Goal: Task Accomplishment & Management: Complete application form

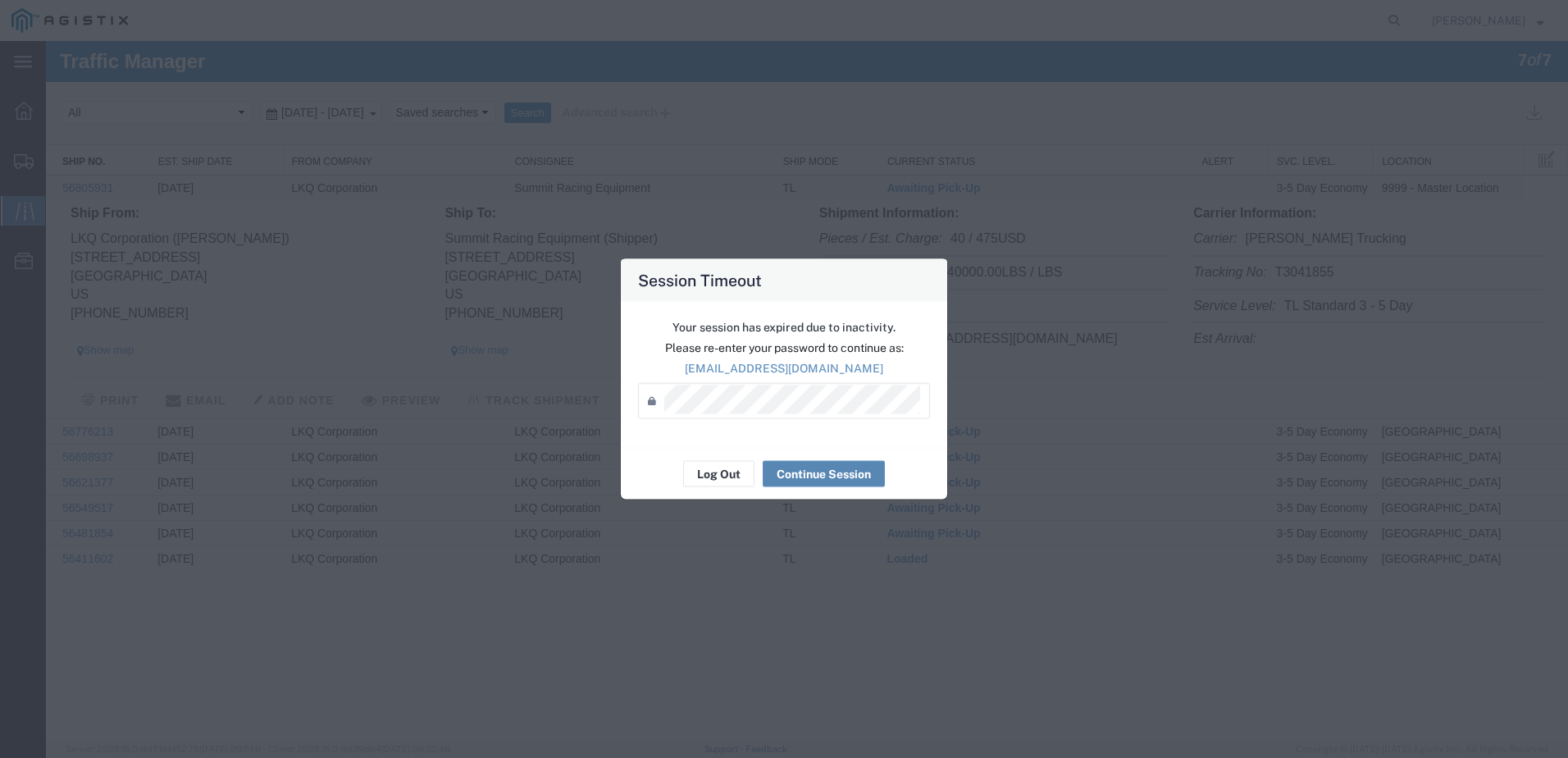
click at [794, 478] on button "Continue Session" at bounding box center [824, 474] width 122 height 26
click at [824, 457] on div "Log Out Continue Session" at bounding box center [784, 474] width 327 height 52
click at [832, 478] on button "Continue Session" at bounding box center [824, 474] width 122 height 26
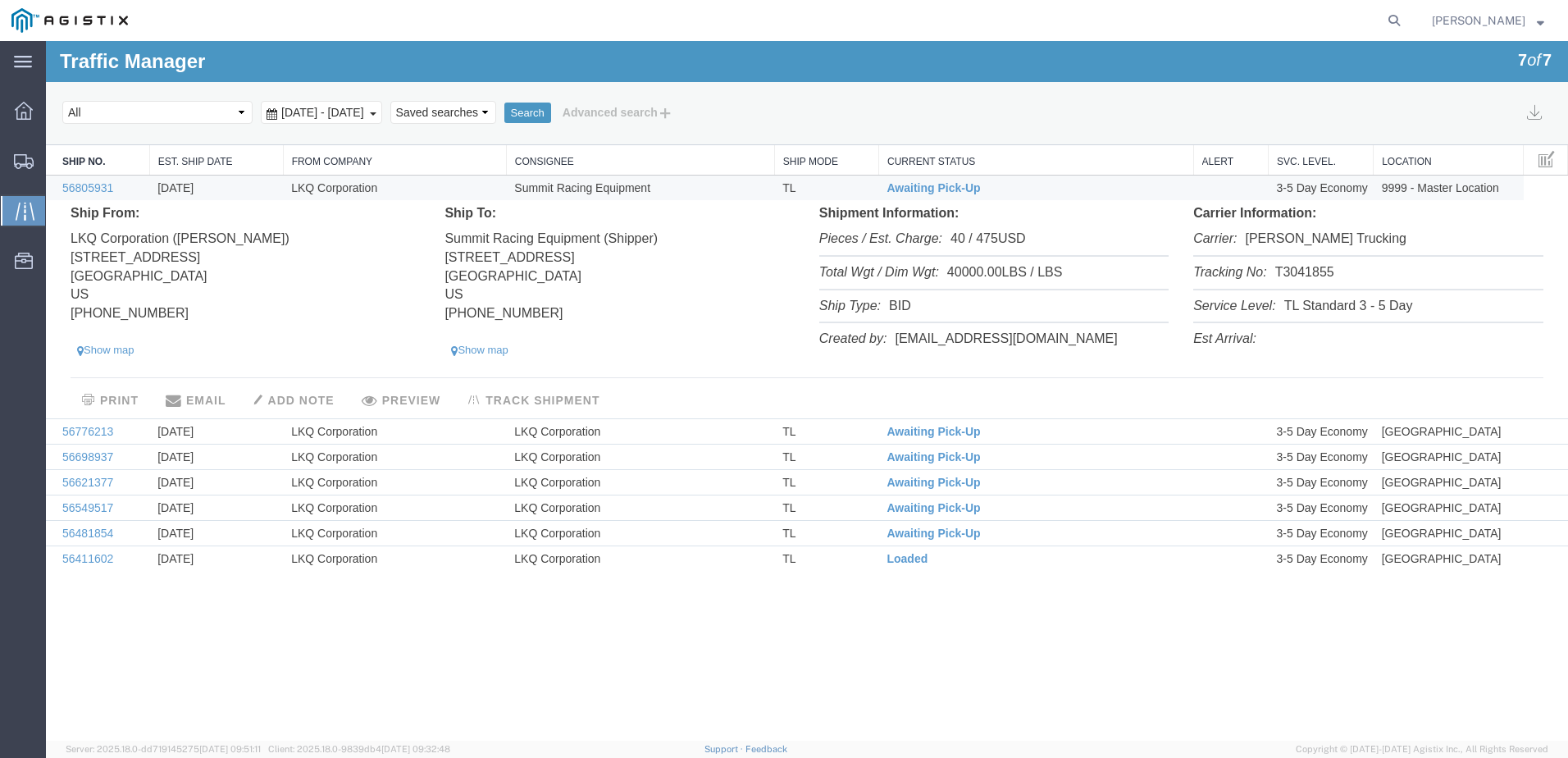
click at [310, 277] on address "LKQ Corporation ([PERSON_NAME]) [STREET_ADDRESS] [PHONE_NUMBER]" at bounding box center [244, 273] width 349 height 100
click at [99, 182] on link "56805931" at bounding box center [87, 188] width 51 height 13
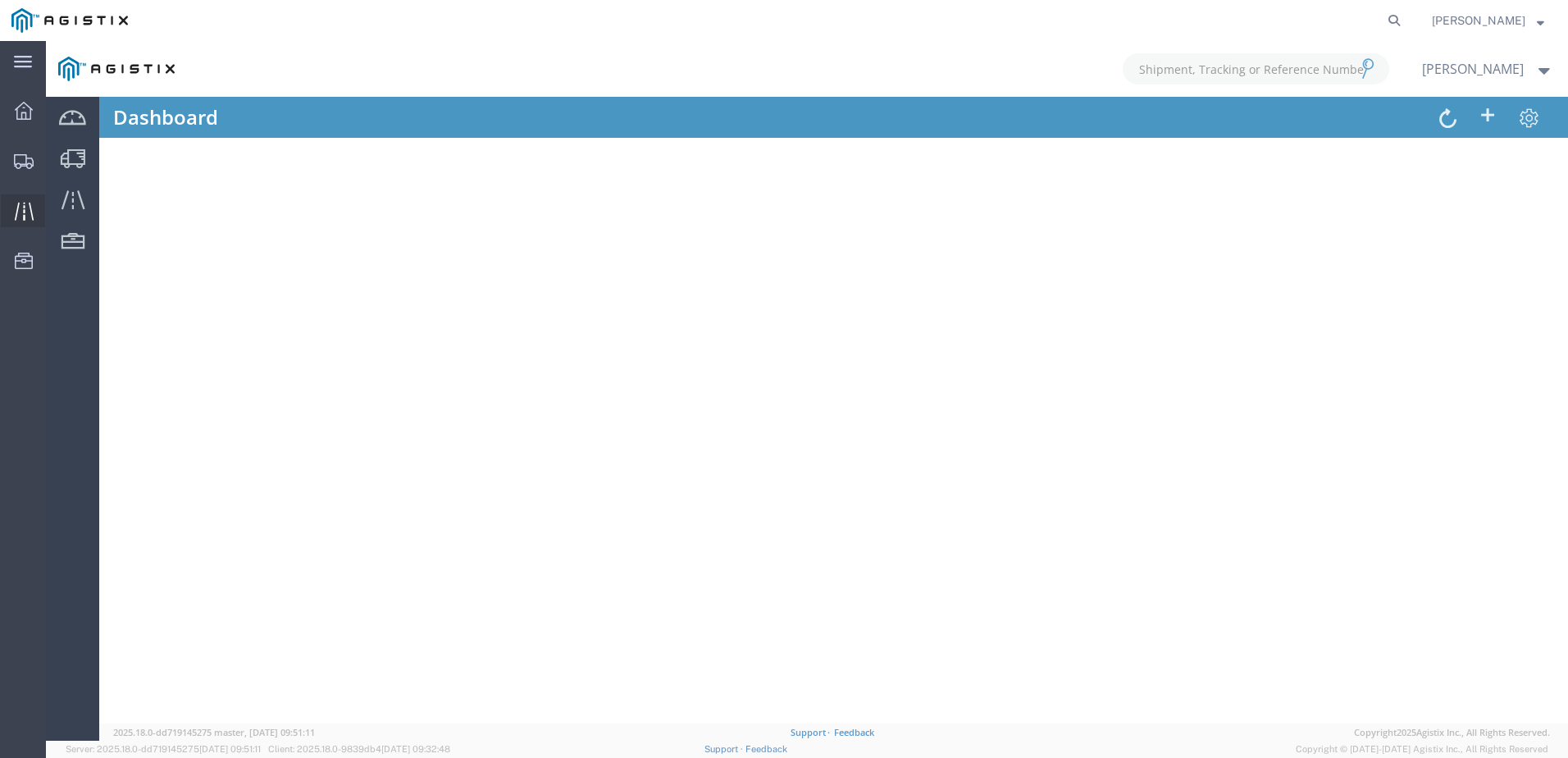
click at [34, 203] on div at bounding box center [24, 210] width 46 height 32
click at [31, 125] on div at bounding box center [24, 110] width 46 height 32
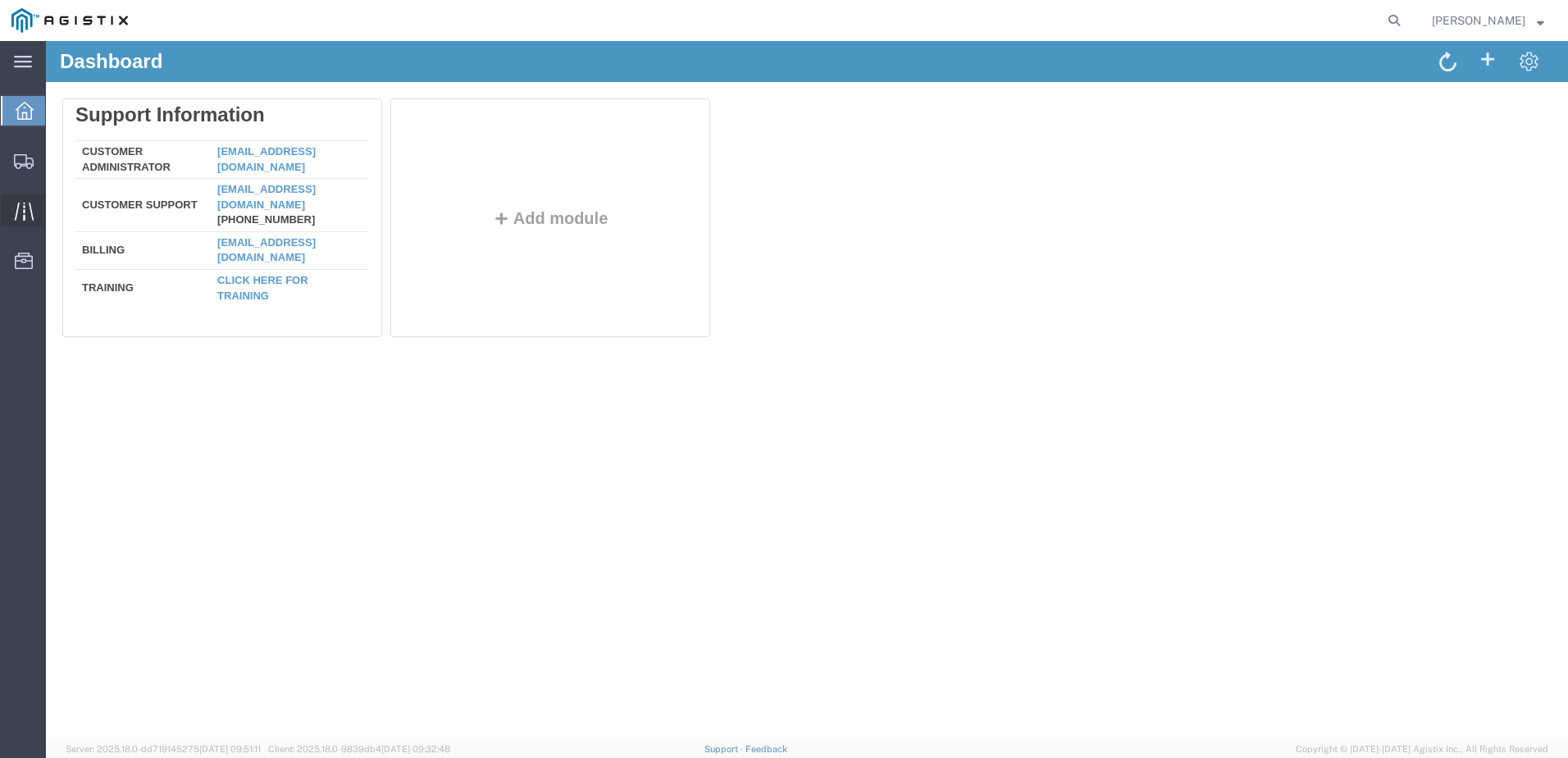
click at [31, 205] on icon at bounding box center [23, 210] width 19 height 18
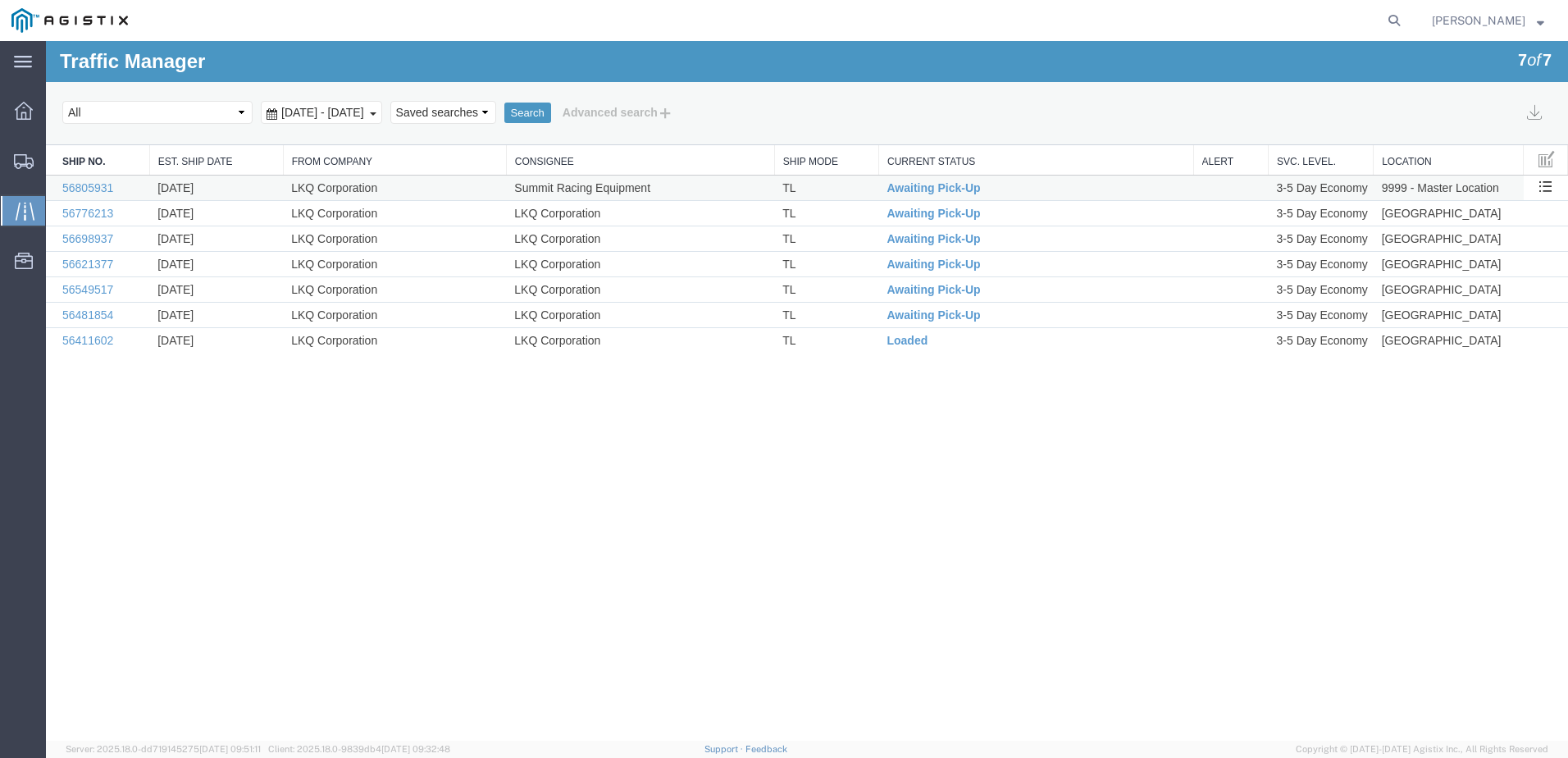
click at [460, 183] on td "LKQ Corporation" at bounding box center [394, 188] width 223 height 25
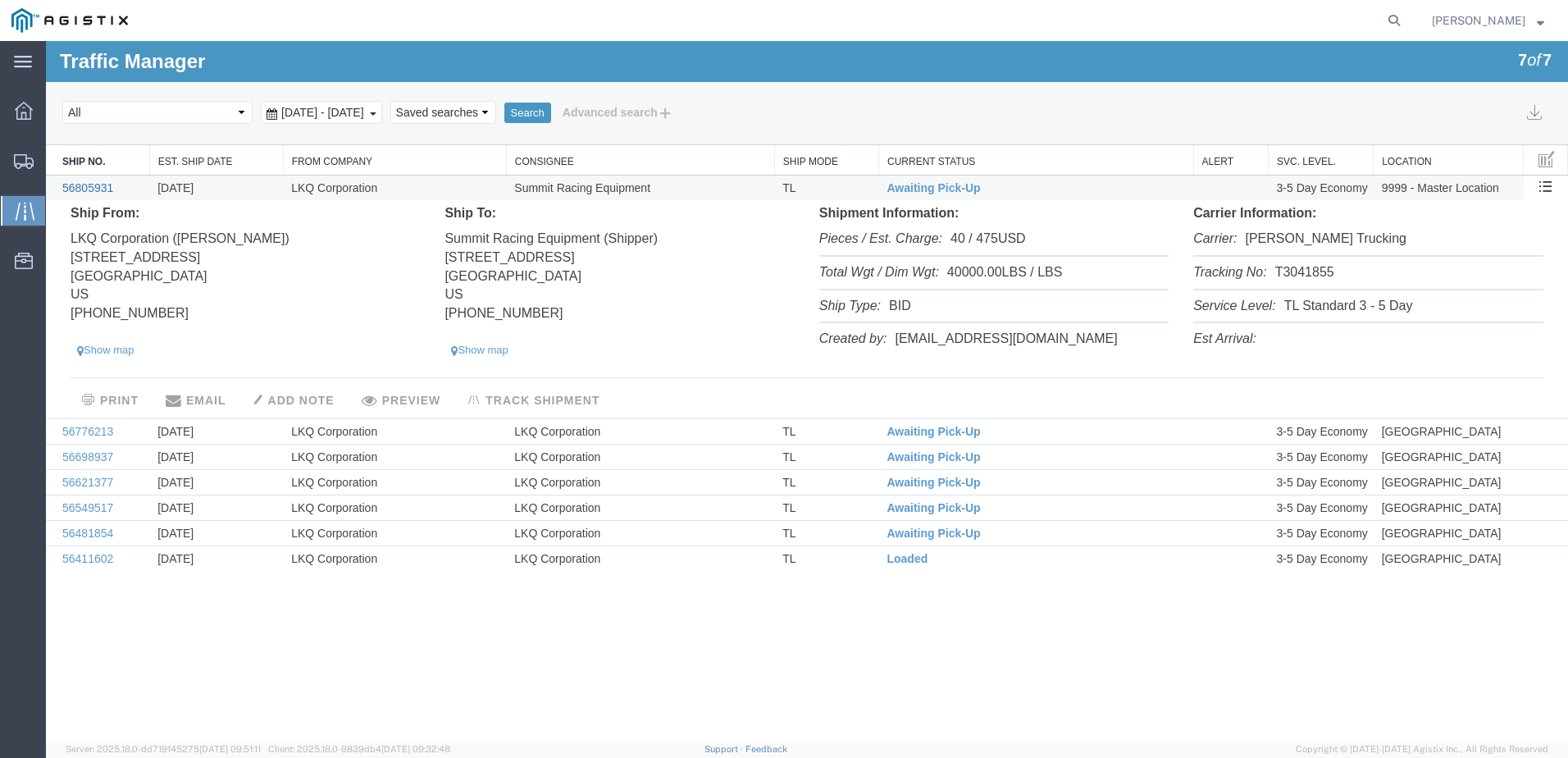
click at [91, 183] on link "56805931" at bounding box center [87, 188] width 51 height 13
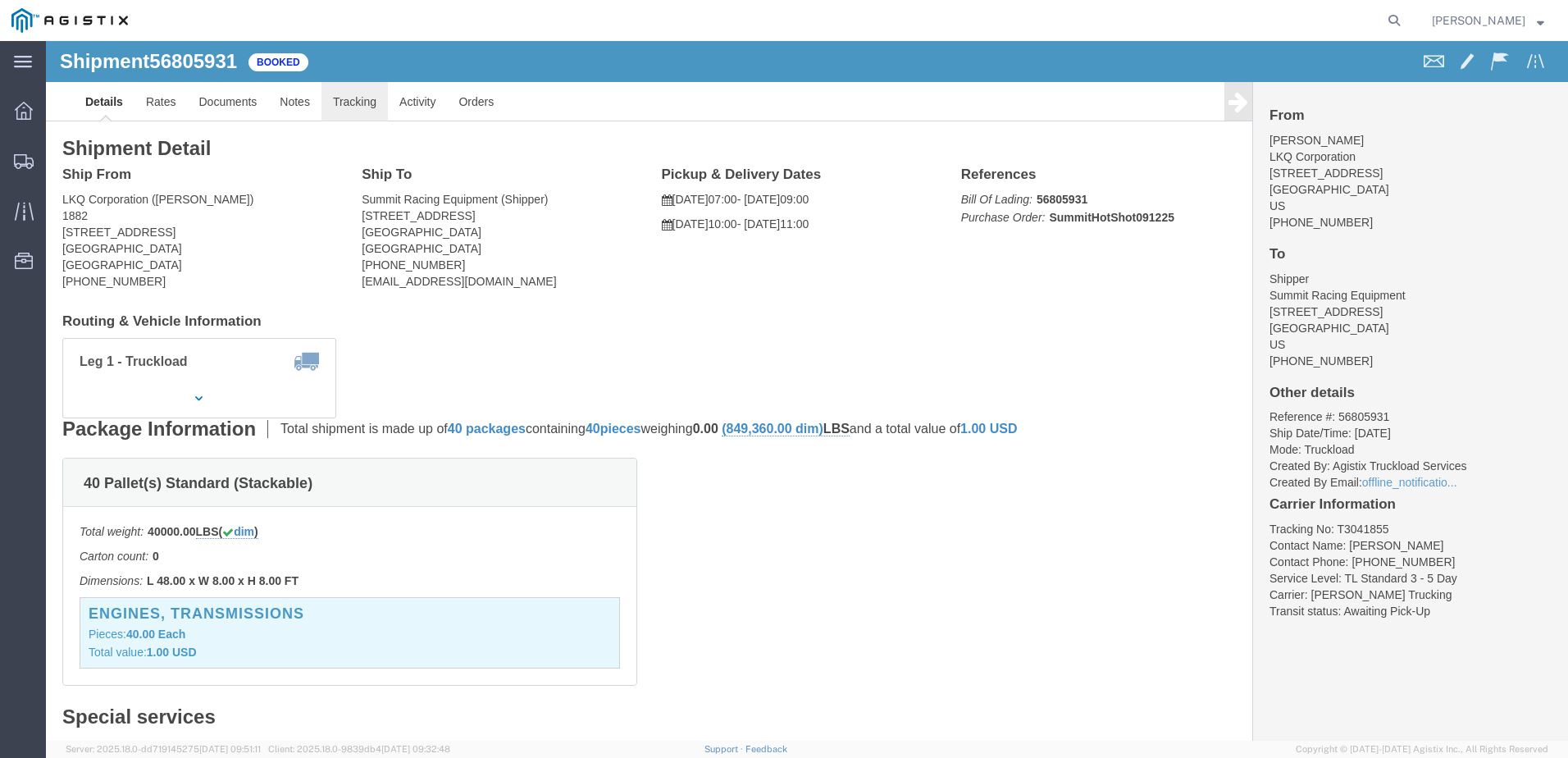
click link "Tracking"
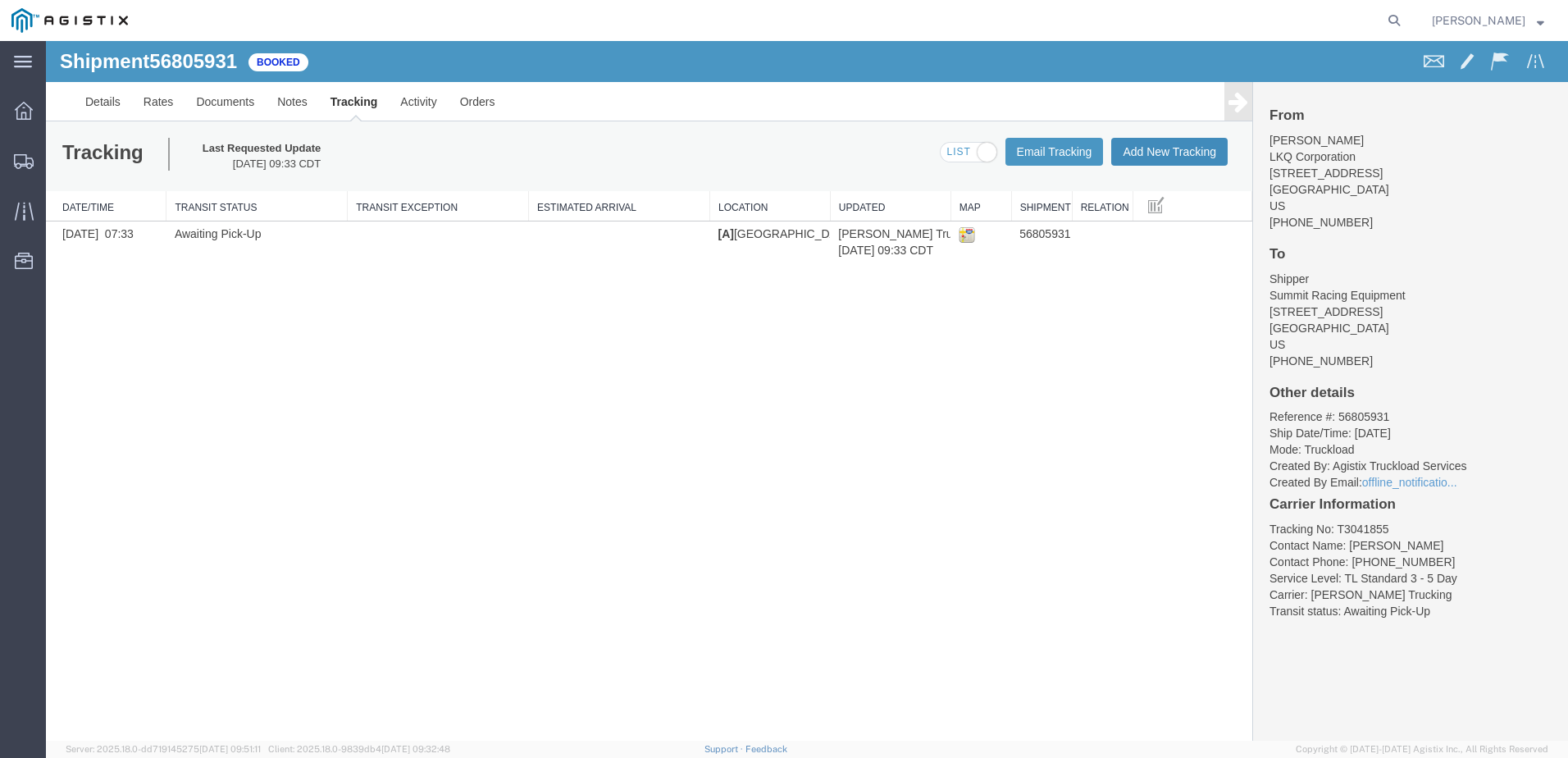
click at [1183, 141] on button "Add New Tracking" at bounding box center [1169, 152] width 117 height 28
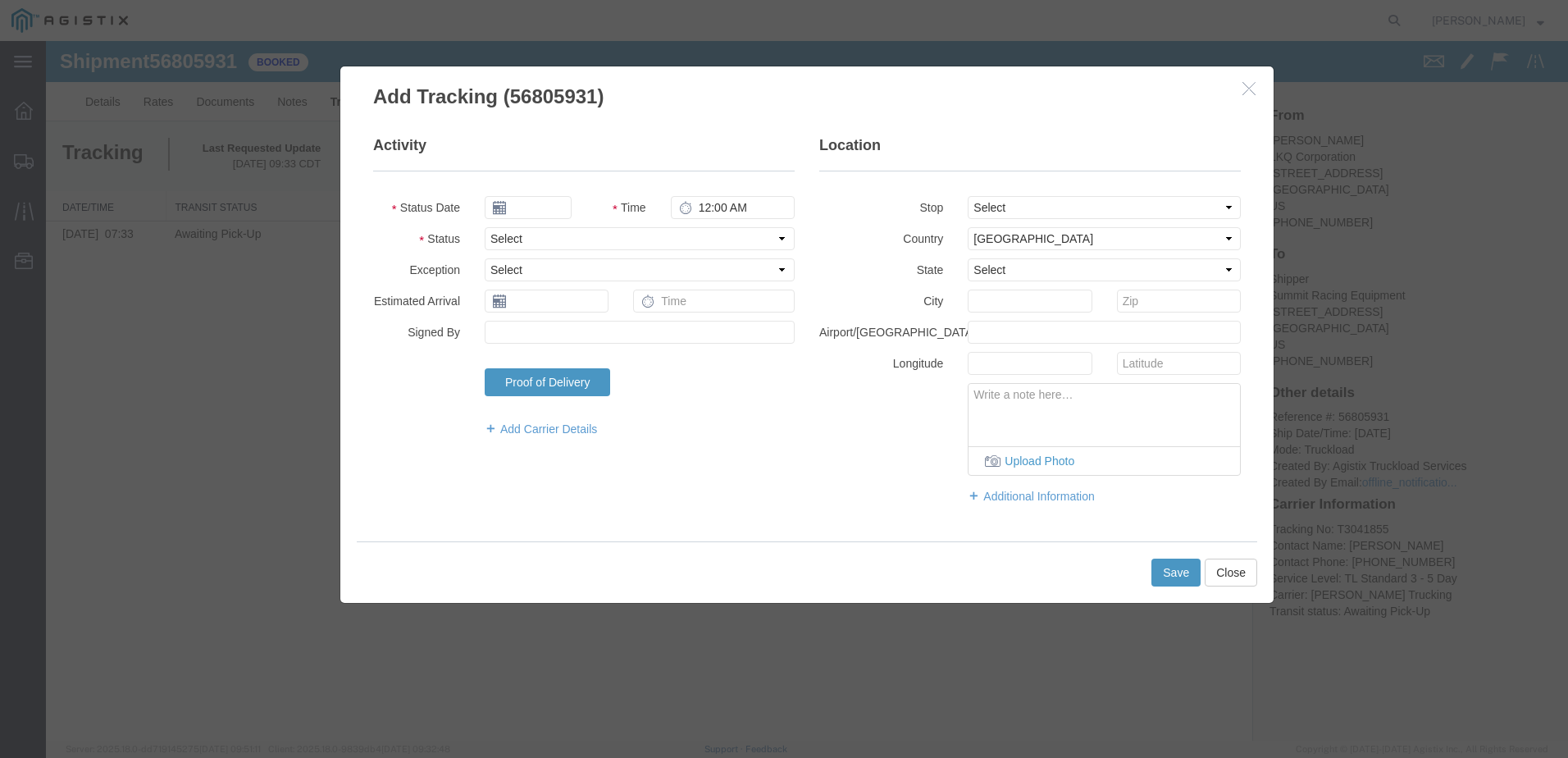
type input "09/12/2025"
click at [621, 246] on select "Select Arrival Notice Available Arrival Notice Imported Arrive at Delivery Loca…" at bounding box center [640, 238] width 310 height 23
click at [703, 205] on input "1:00 PM" at bounding box center [733, 207] width 124 height 23
type input "10:30 AM"
select select "PICKEDUP"
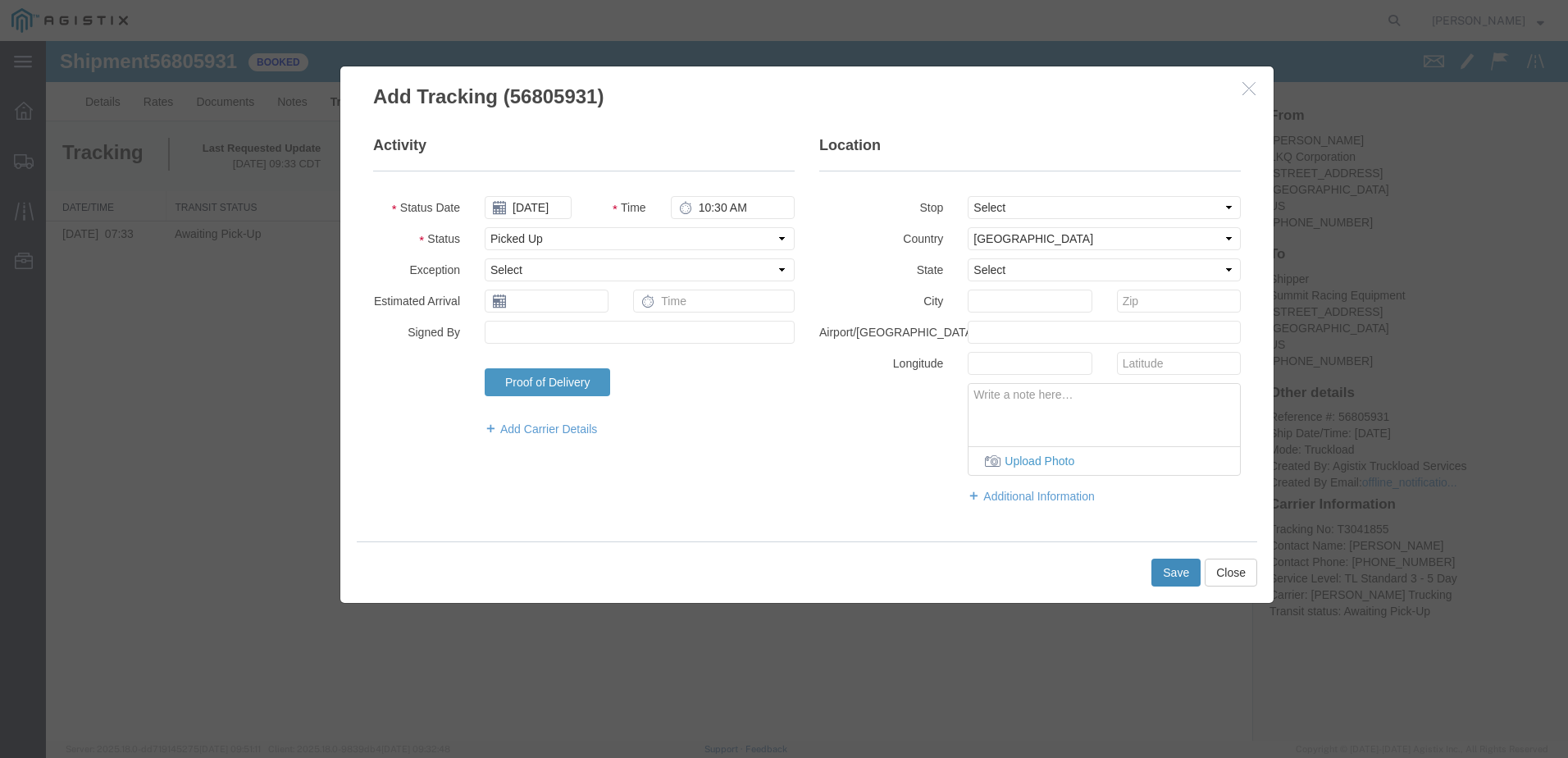
click at [1180, 575] on button "Save" at bounding box center [1176, 572] width 49 height 28
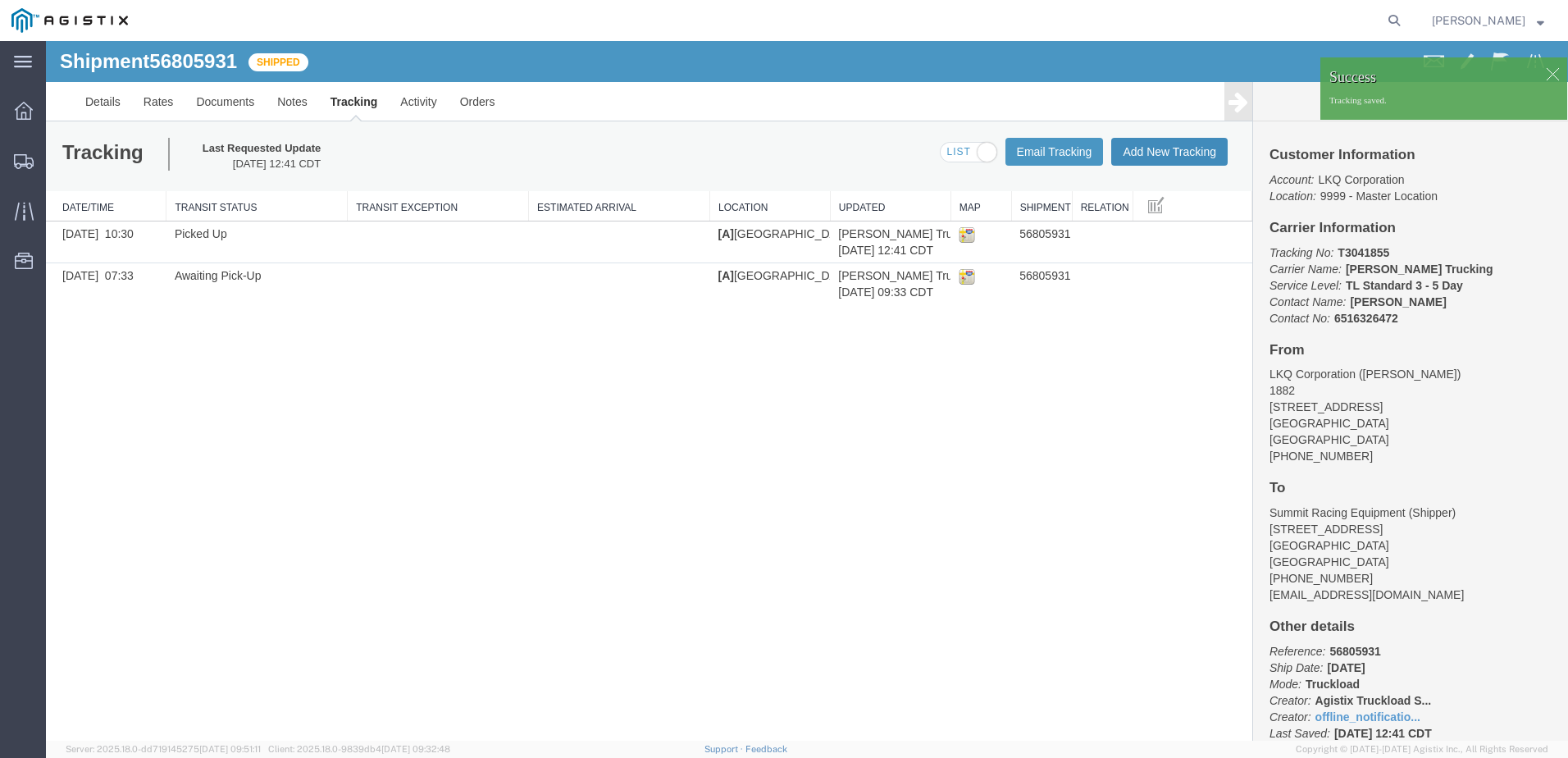
click at [1153, 153] on button "Add New Tracking" at bounding box center [1169, 152] width 117 height 28
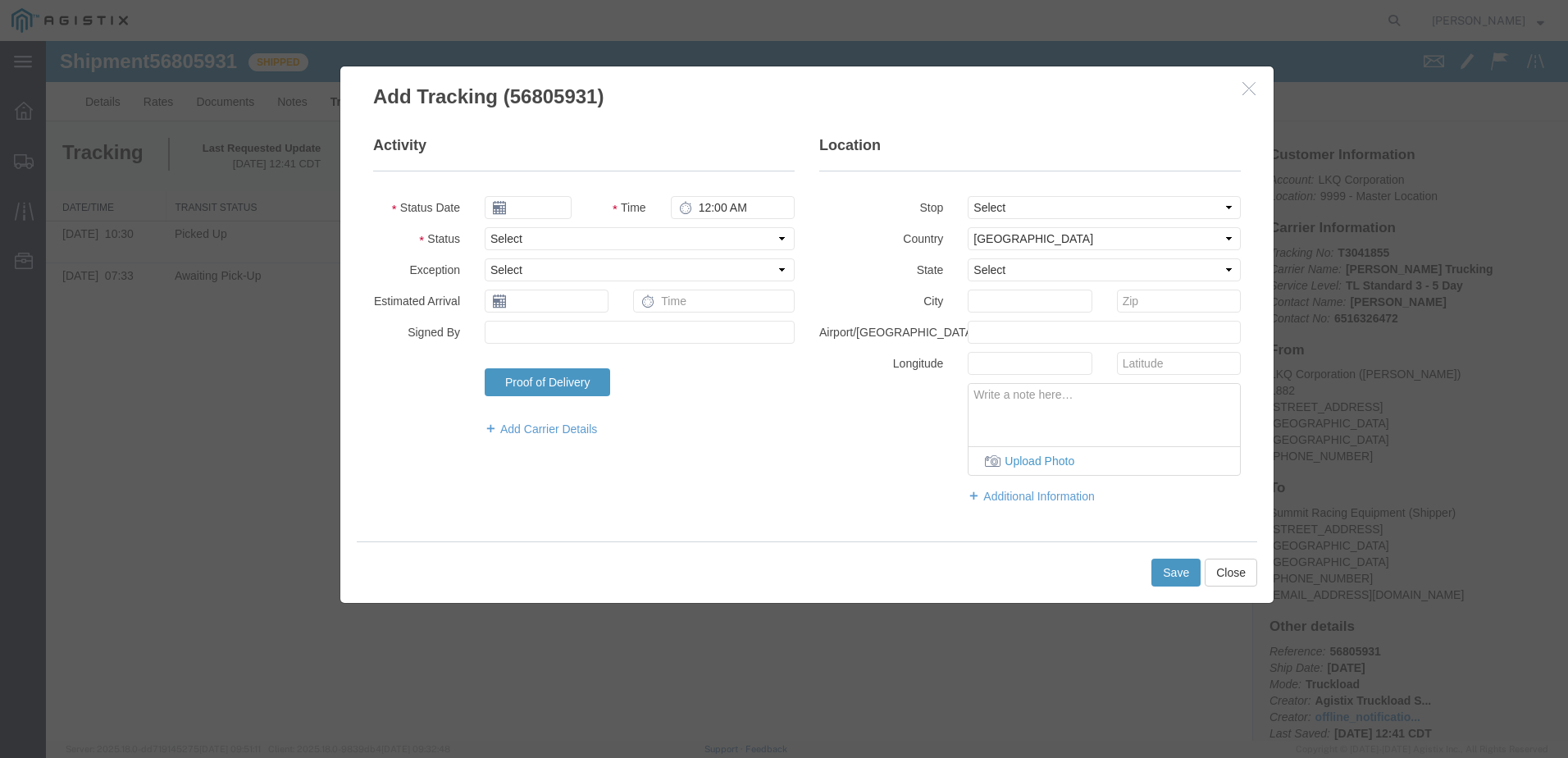
type input "09/12/2025"
click at [708, 214] on input "1:00 PM" at bounding box center [733, 207] width 124 height 23
type input "12:35 PM"
select select "DELIVRED"
click at [1164, 572] on button "Save" at bounding box center [1176, 572] width 49 height 28
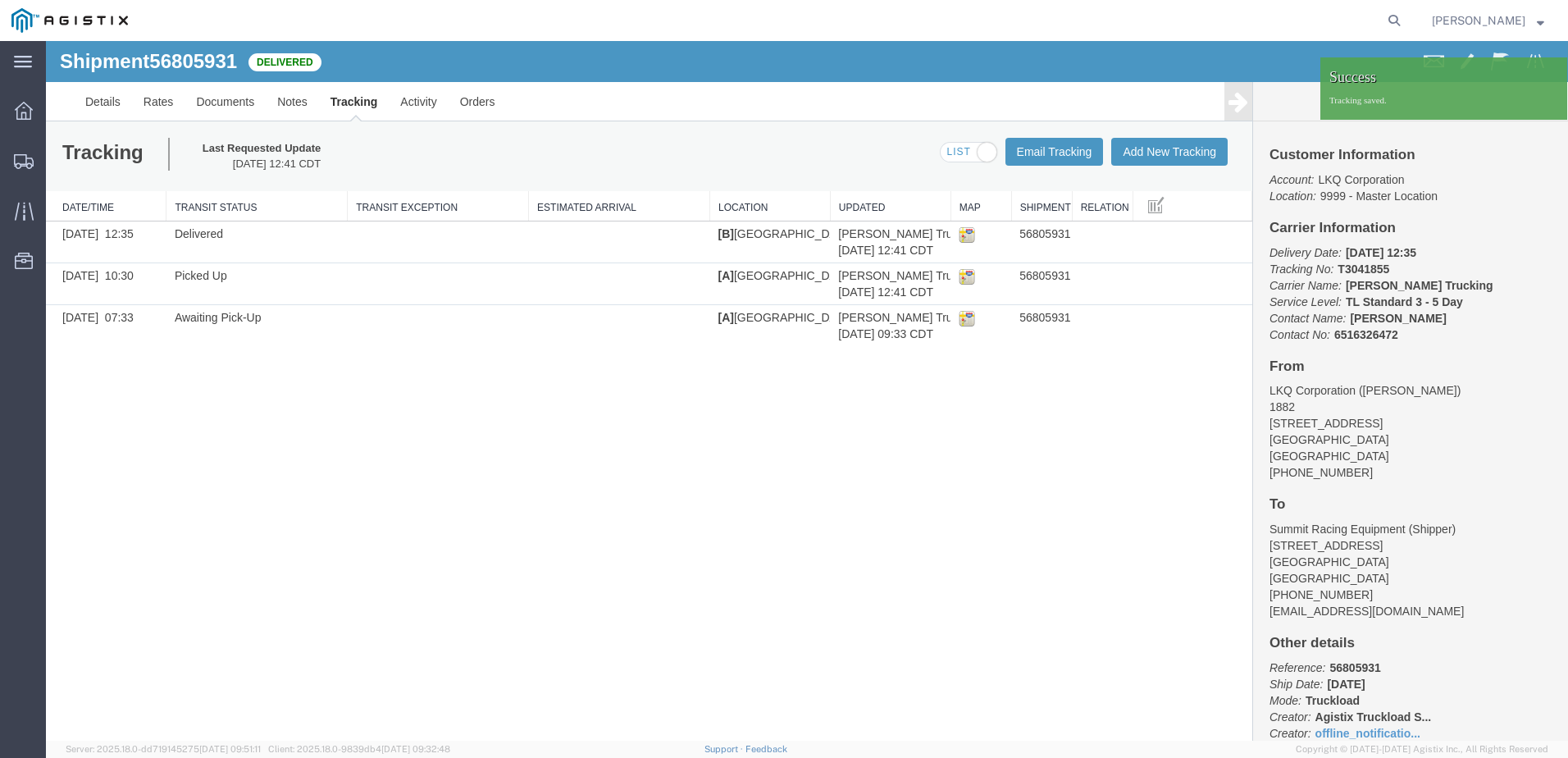
click at [921, 528] on div "Shipment 56805931 3 of 3 Delivered Details Rates Documents Notes Tracking Activ…" at bounding box center [807, 391] width 1522 height 700
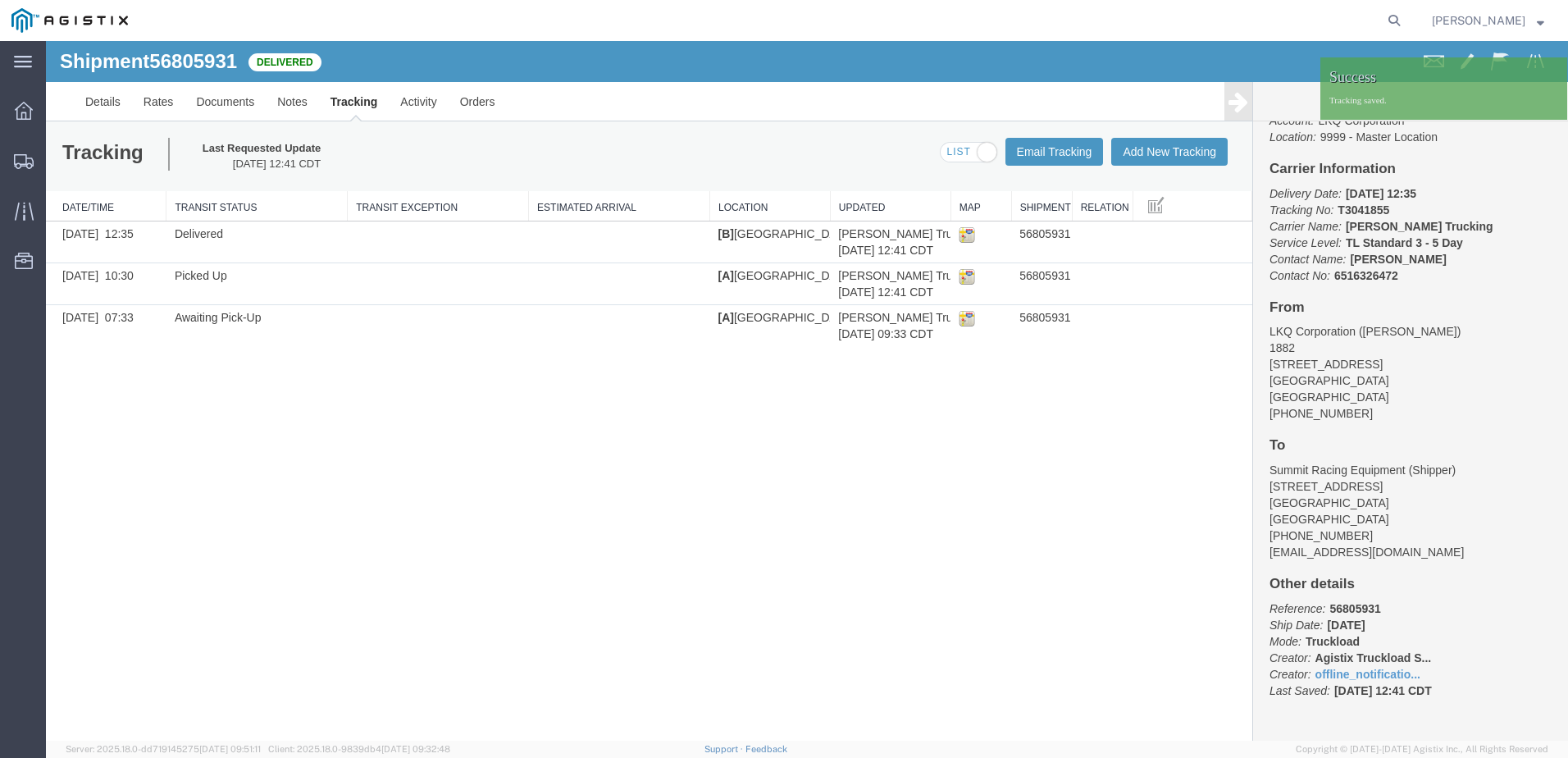
click at [1404, 625] on p "Reference: 56805931 Ship Date: 09/12/2025 Mode: Truckload Creator: Agistix Truc…" at bounding box center [1410, 650] width 282 height 98
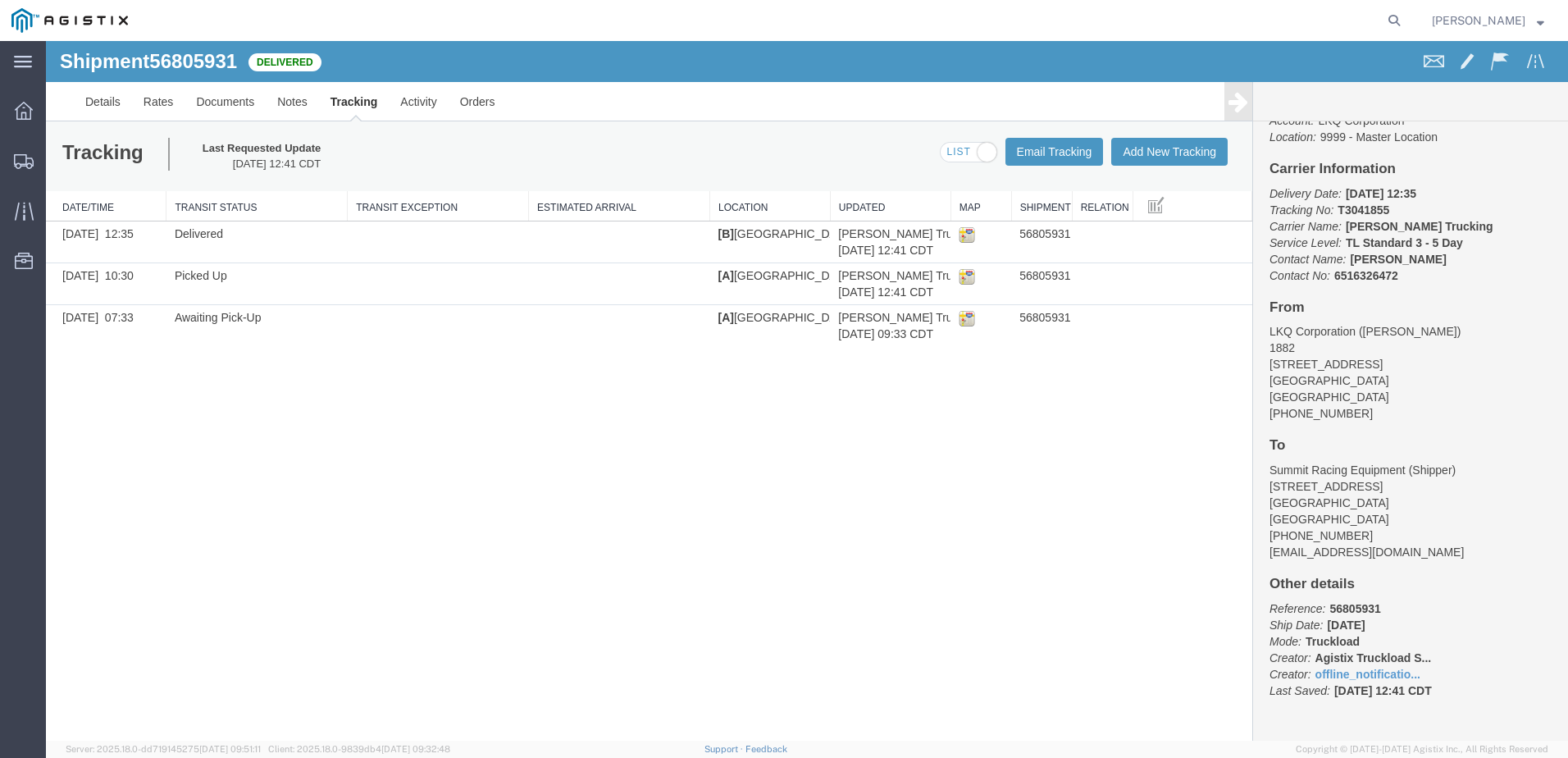
scroll to position [0, 0]
